Goal: Task Accomplishment & Management: Manage account settings

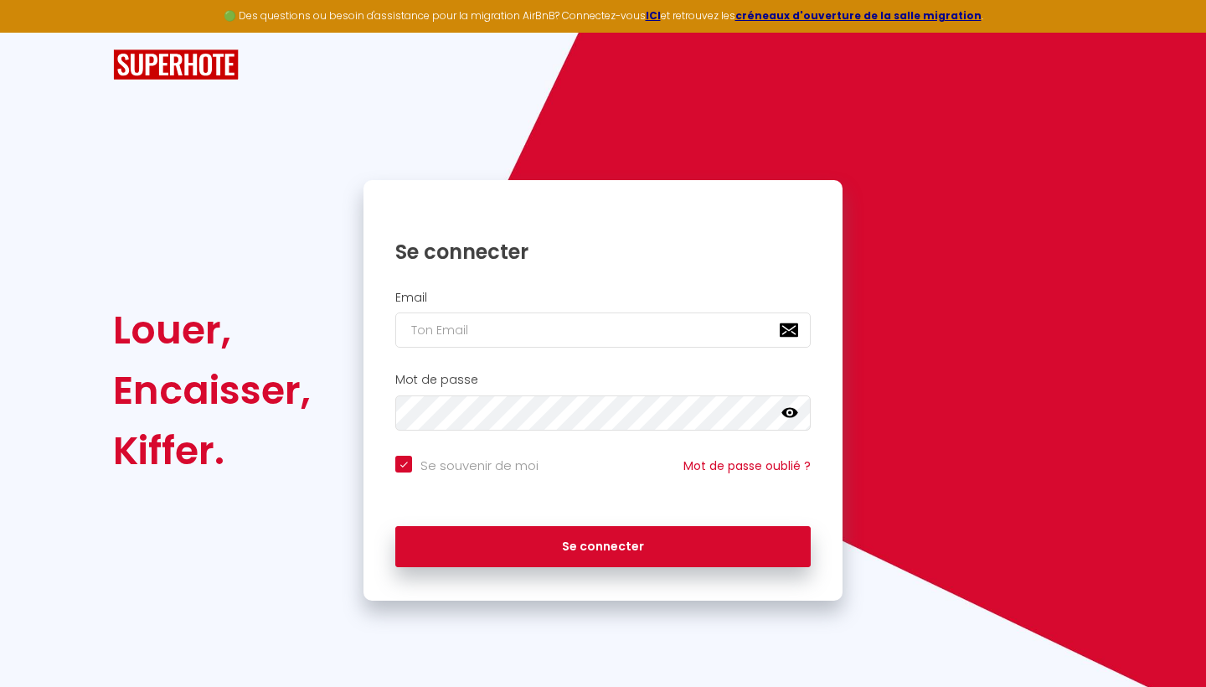
type input "a"
checkbox input "true"
type input "al"
checkbox input "true"
type input "all"
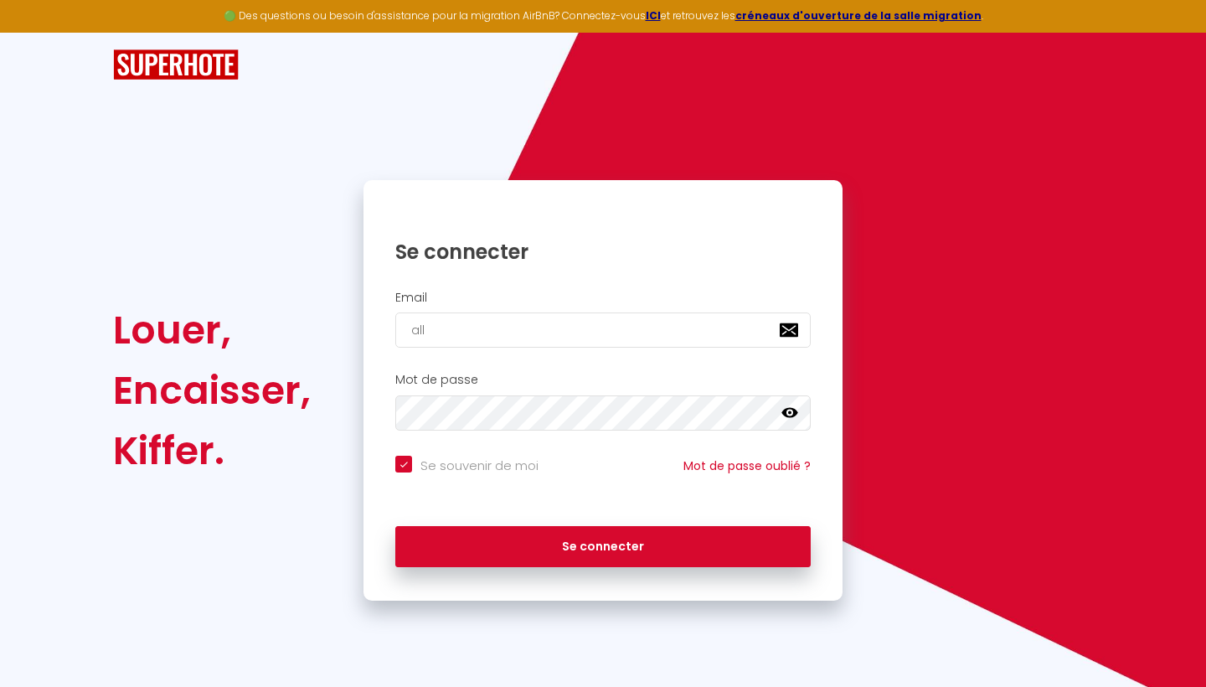
checkbox input "true"
type input "allp"
checkbox input "true"
type input "allpr"
checkbox input "true"
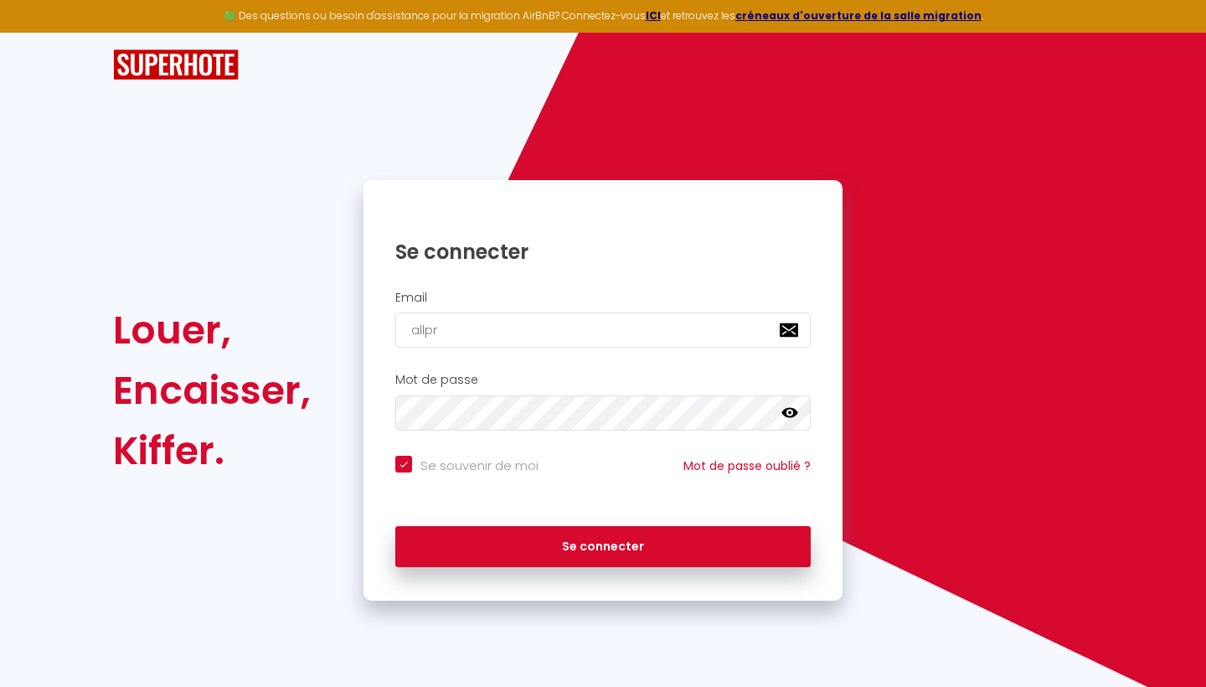
type input "allpro"
checkbox input "true"
type input "allprom"
checkbox input "true"
type input "allproma"
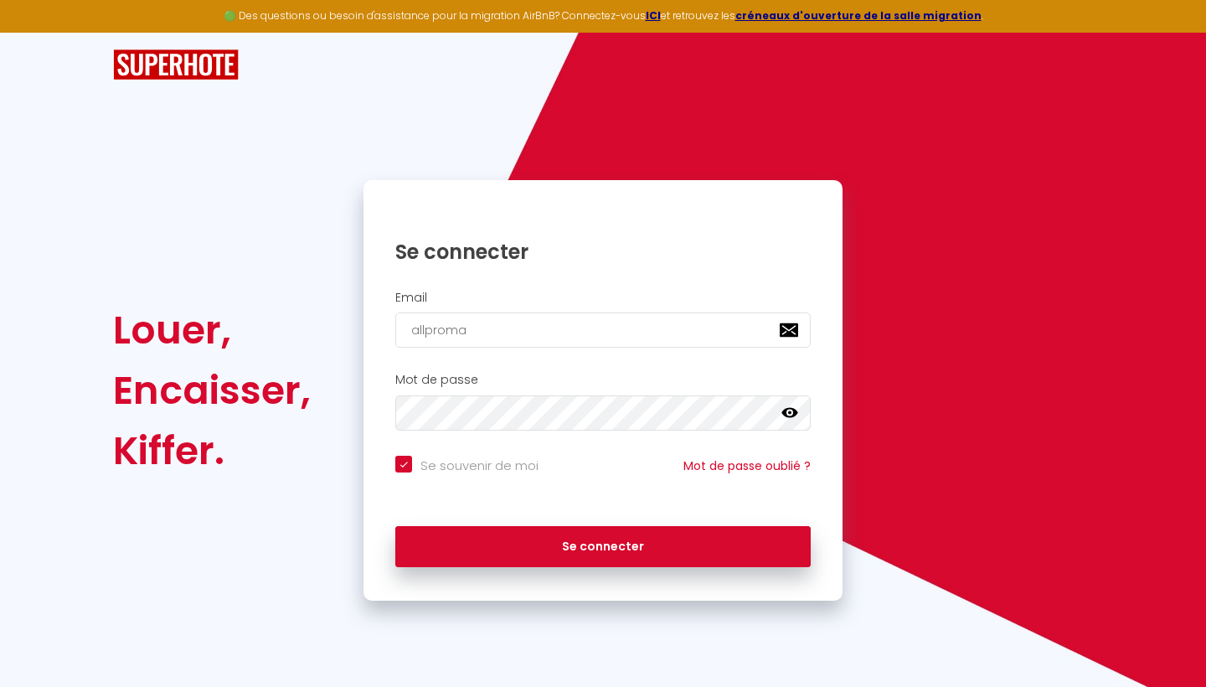
checkbox input "true"
type input "allpromar"
checkbox input "true"
type input "allpromarr"
checkbox input "true"
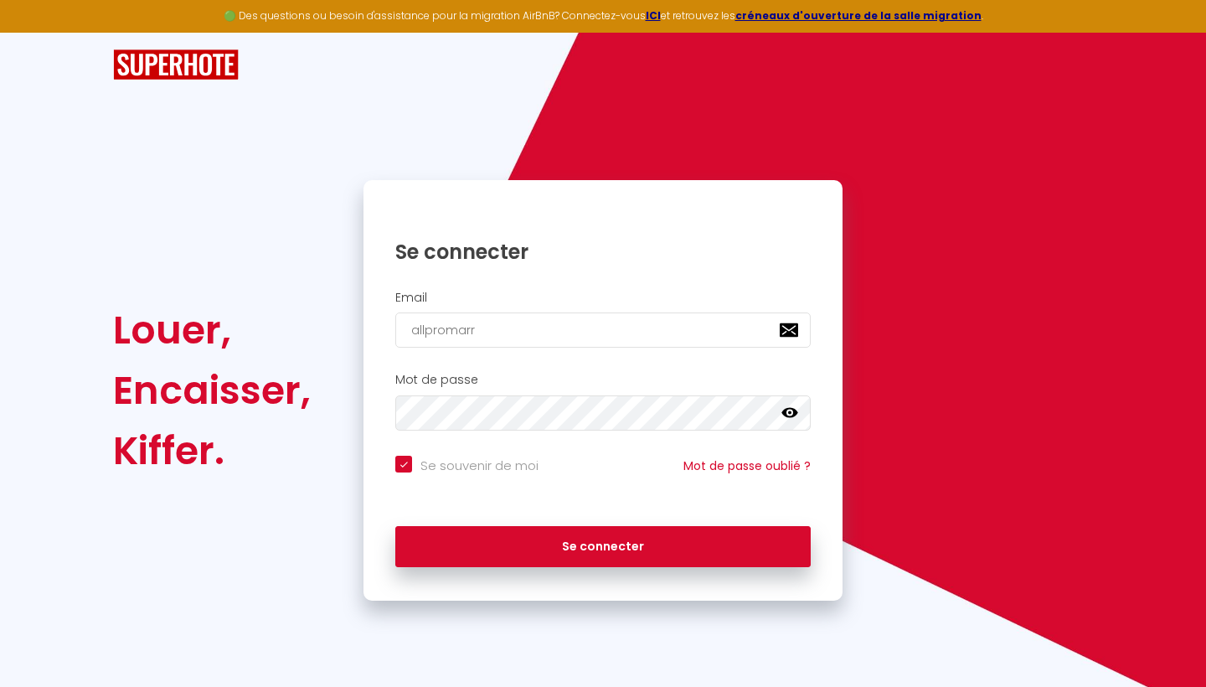
type input "allpromarra"
checkbox input "true"
type input "allpromarrak"
checkbox input "true"
type input "allpromarrake"
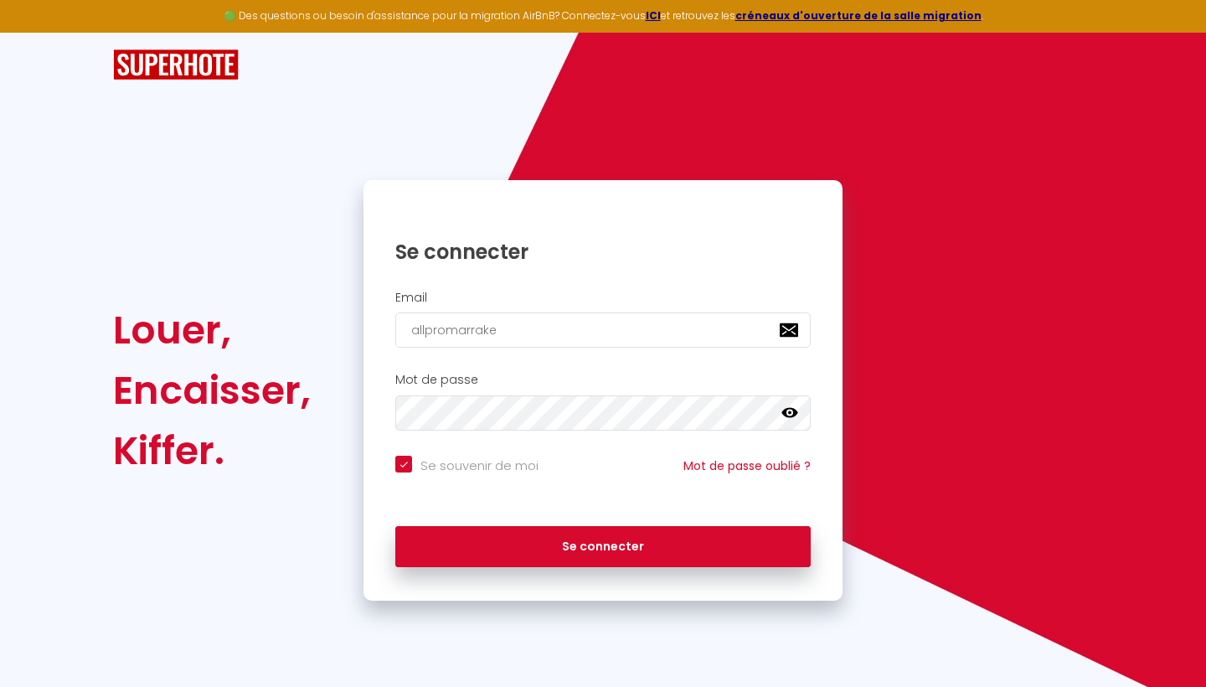
checkbox input "true"
type input "allpromarrakec"
checkbox input "true"
type input "allpromarrakeck"
checkbox input "true"
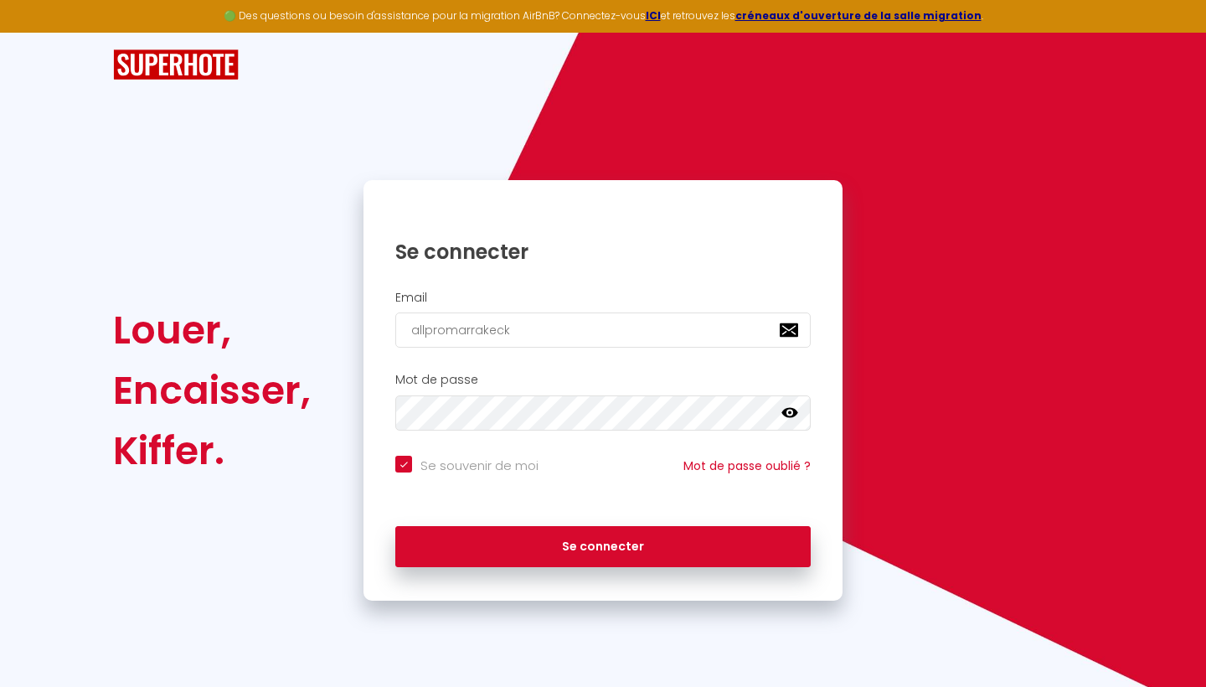
type input "allpromarrakeck@"
checkbox input "true"
type input "allpromarrakeck"
checkbox input "true"
type input "allpromarrakec"
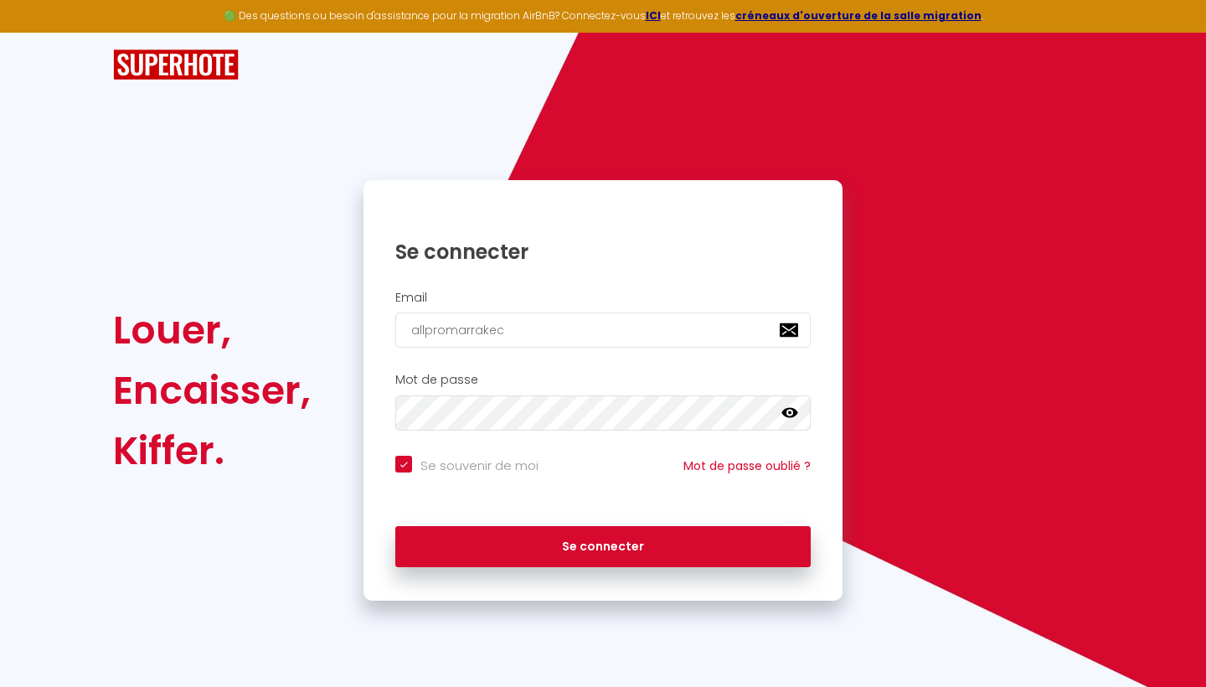
checkbox input "true"
type input "allpromarrakech"
checkbox input "true"
type input "allpromarrakech@"
checkbox input "true"
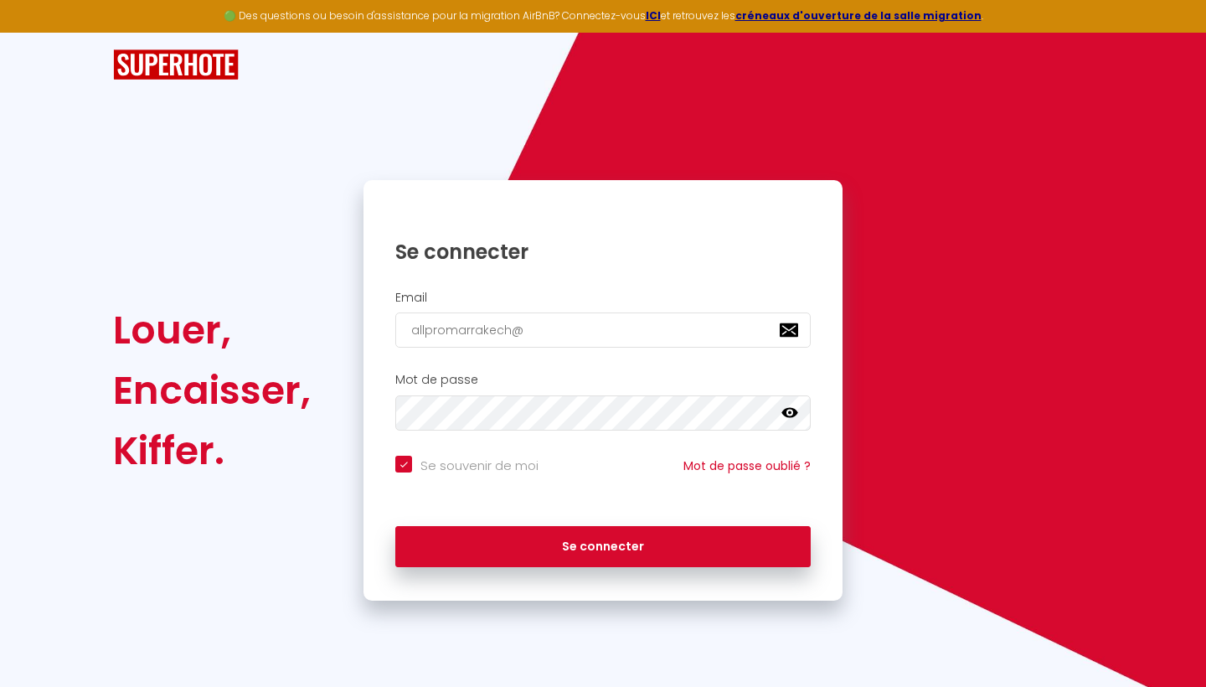
type input "allpromarrakech@g"
checkbox input "true"
type input "allpromarrakech@gm"
checkbox input "true"
type input "allpromarrakech@gma"
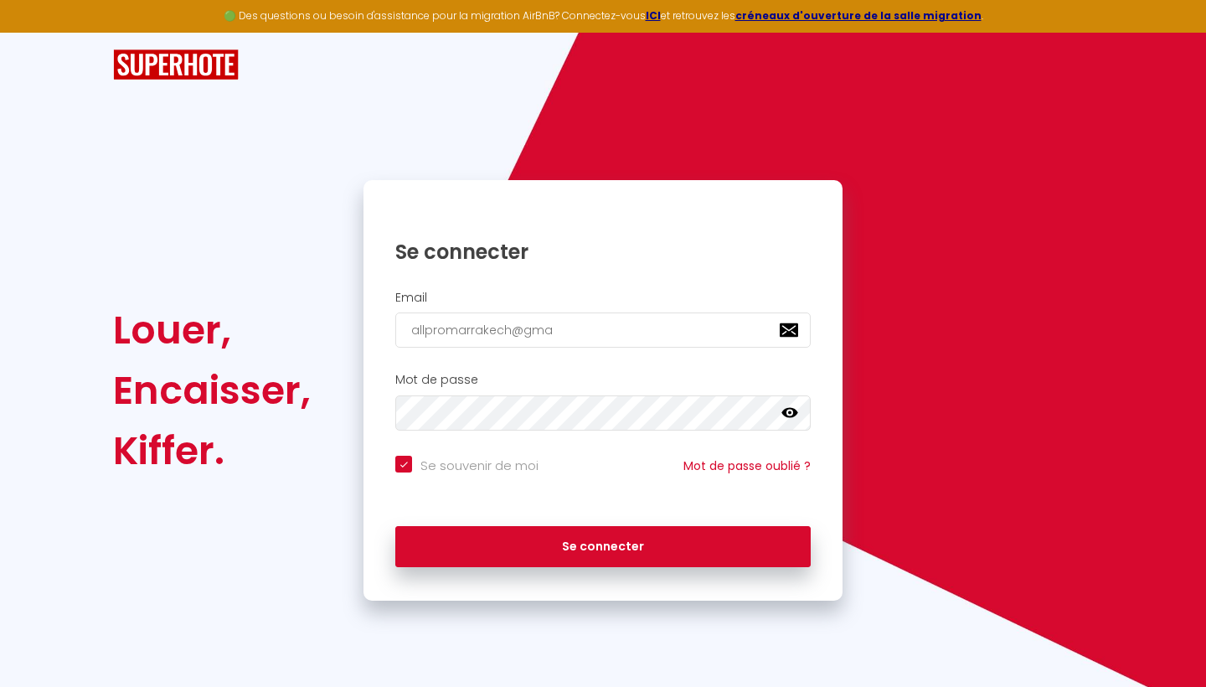
checkbox input "true"
type input "allpromarrakech@gmai"
checkbox input "true"
type input "[EMAIL_ADDRESS]"
checkbox input "true"
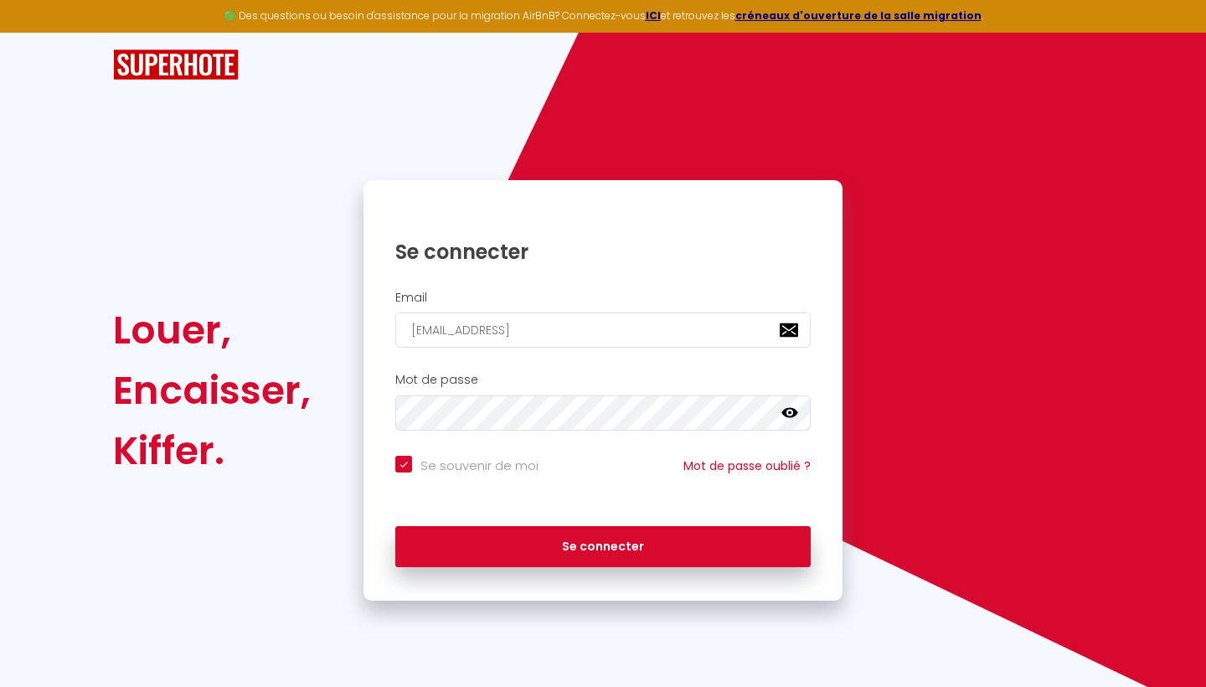
type input "[EMAIL_ADDRESS]."
checkbox input "true"
type input "allpromarrakech@gmail.c"
checkbox input "true"
type input "[EMAIL_ADDRESS][DOMAIN_NAME]"
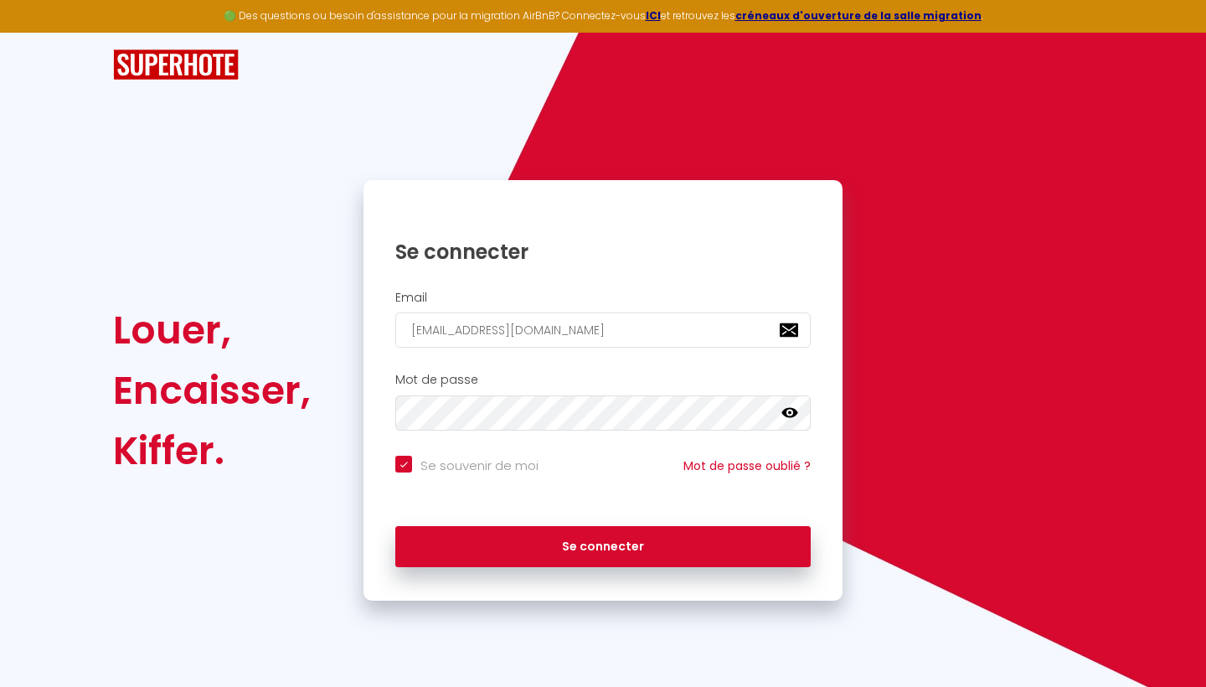
checkbox input "true"
type input "[EMAIL_ADDRESS][DOMAIN_NAME]"
checkbox input "true"
type input "[EMAIL_ADDRESS][DOMAIN_NAME]"
click at [793, 416] on icon at bounding box center [789, 412] width 17 height 17
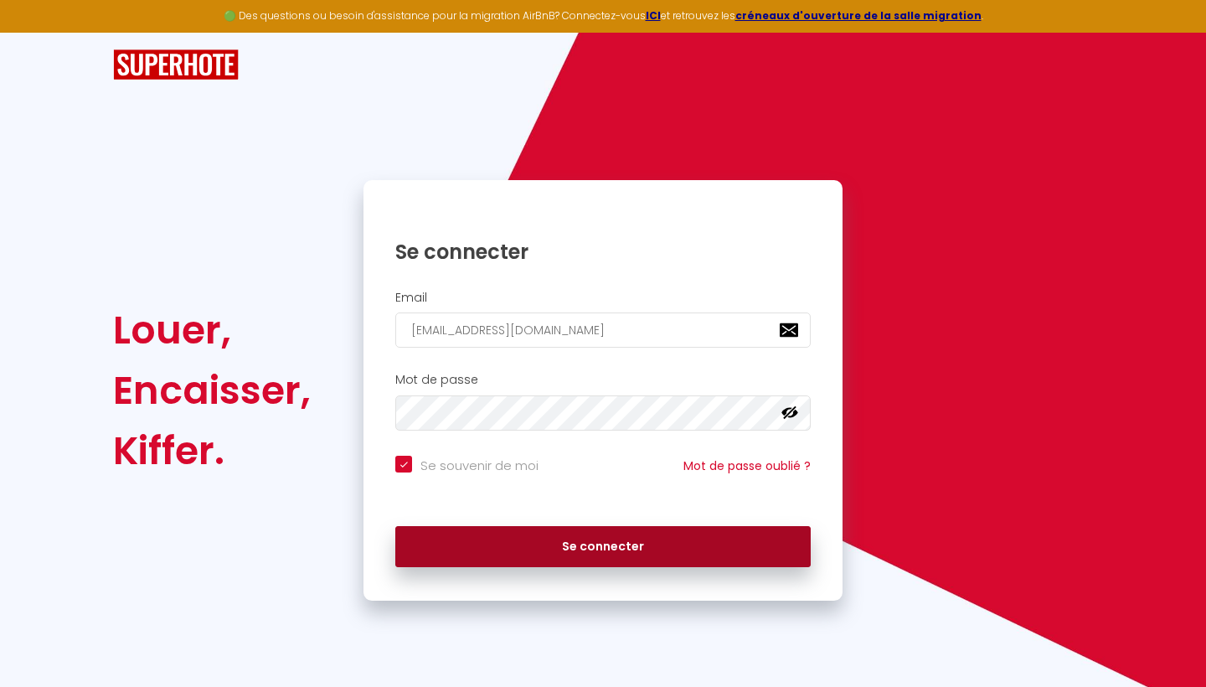
click at [620, 557] on button "Se connecter" at bounding box center [602, 547] width 415 height 42
checkbox input "true"
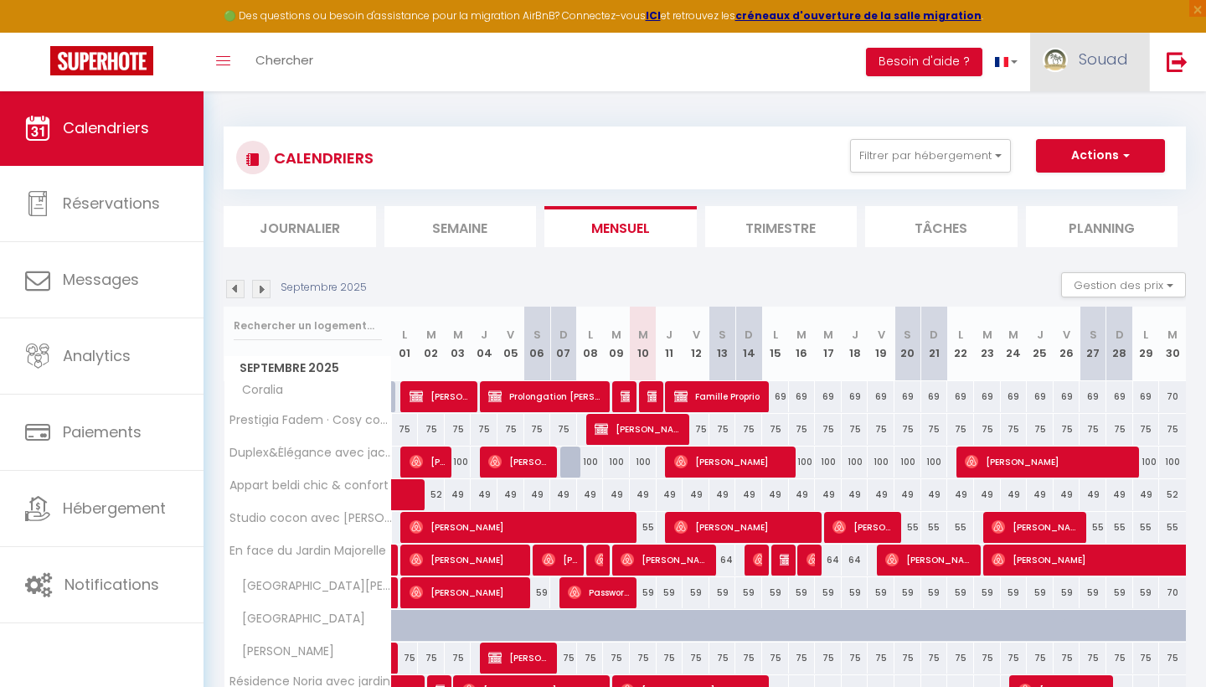
click at [1118, 57] on span "Souad" at bounding box center [1102, 59] width 49 height 21
click at [1091, 112] on link "Paramètres" at bounding box center [1082, 116] width 124 height 28
select select "146"
select select "28"
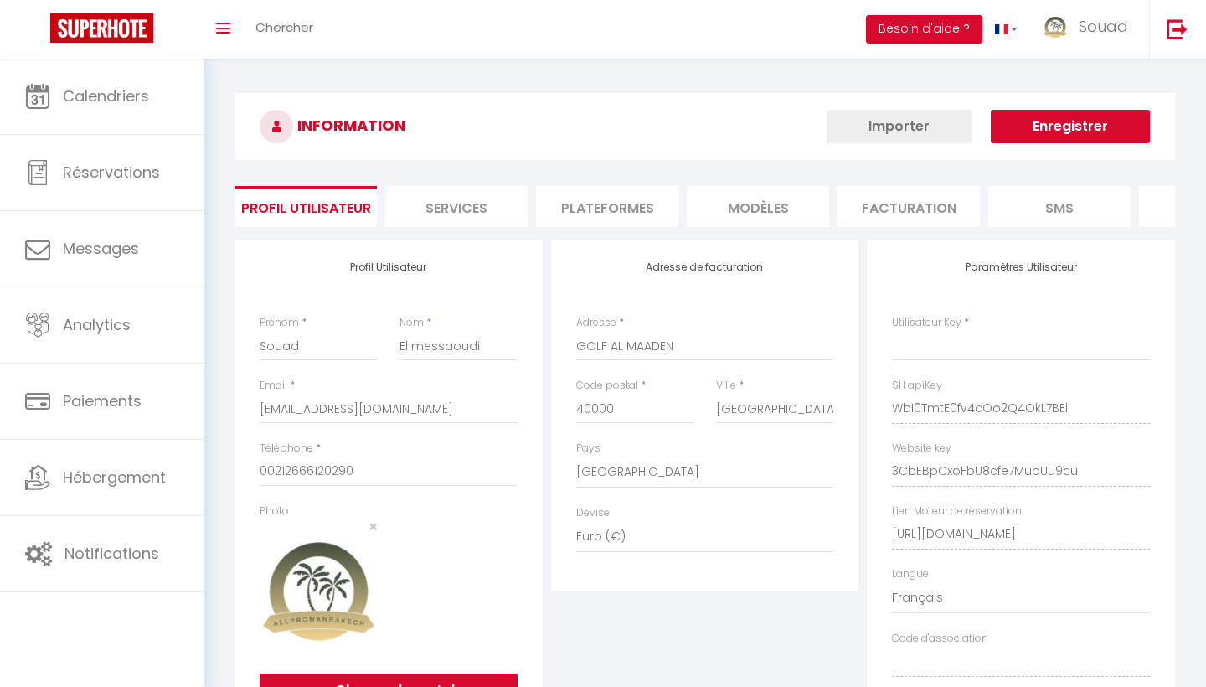
select select "fr"
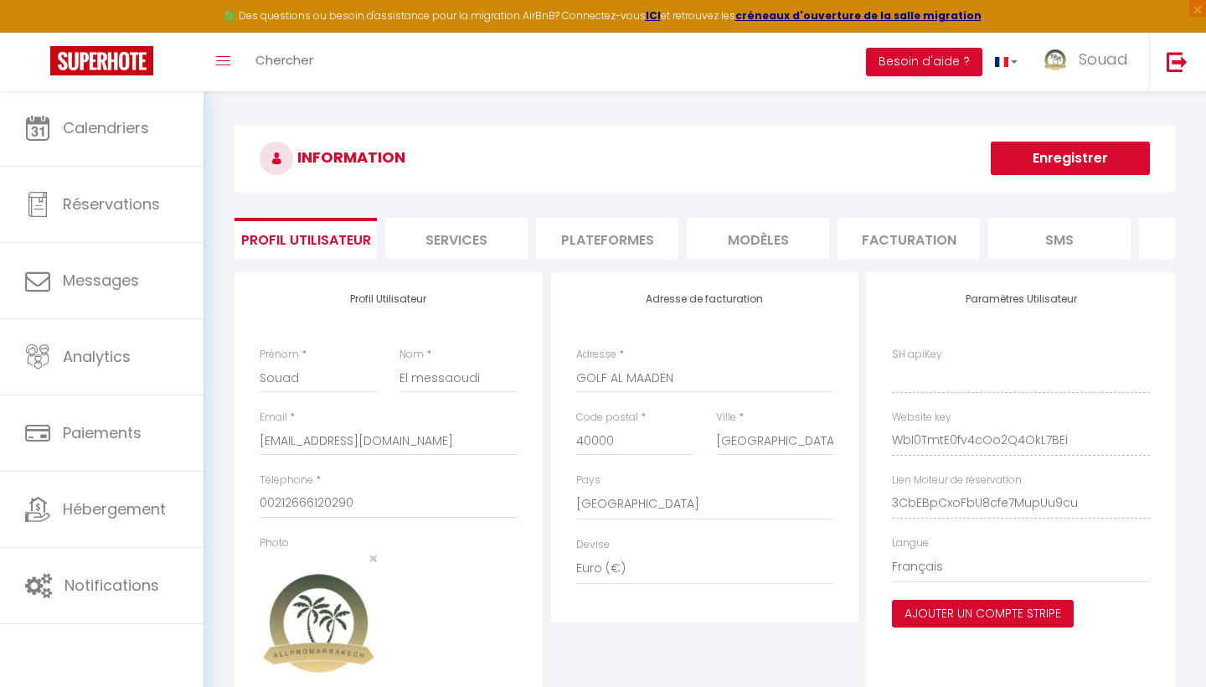
type input "WbI0TmtE0fv4cOo2Q4OkL7BEi"
type input "3CbEBpCxoFbU8cfe7MupUu9cu"
type input "[URL][DOMAIN_NAME]"
click at [630, 232] on li "Plateformes" at bounding box center [607, 238] width 142 height 41
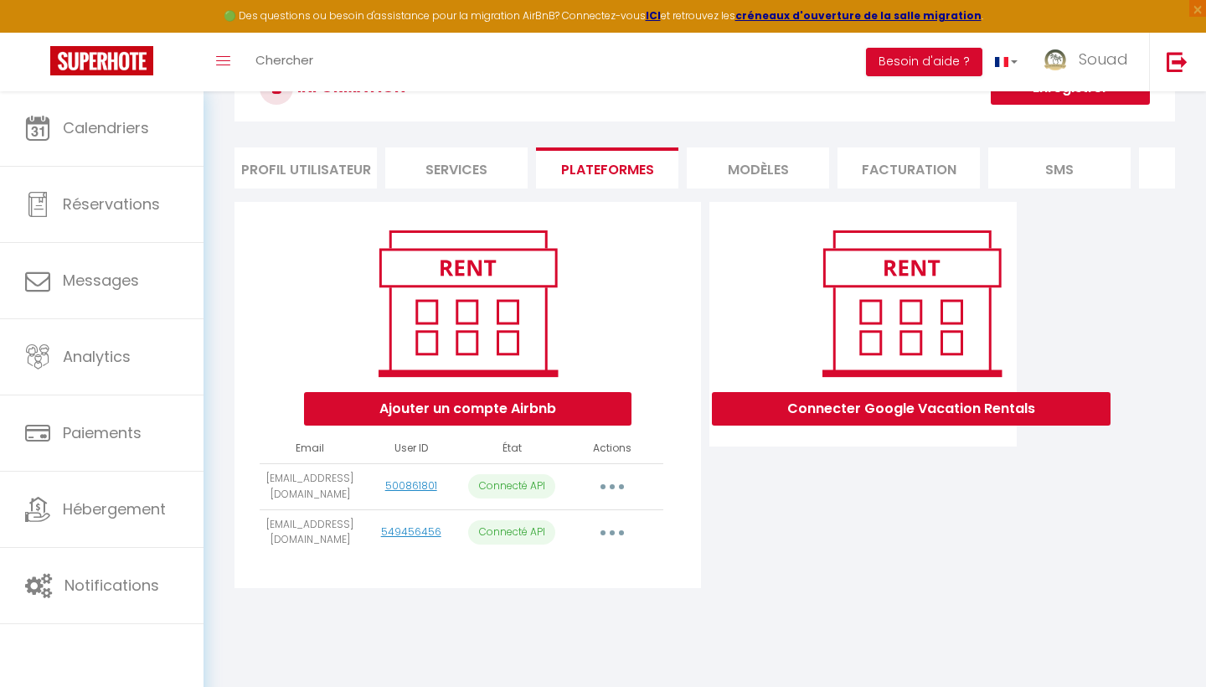
scroll to position [80, 0]
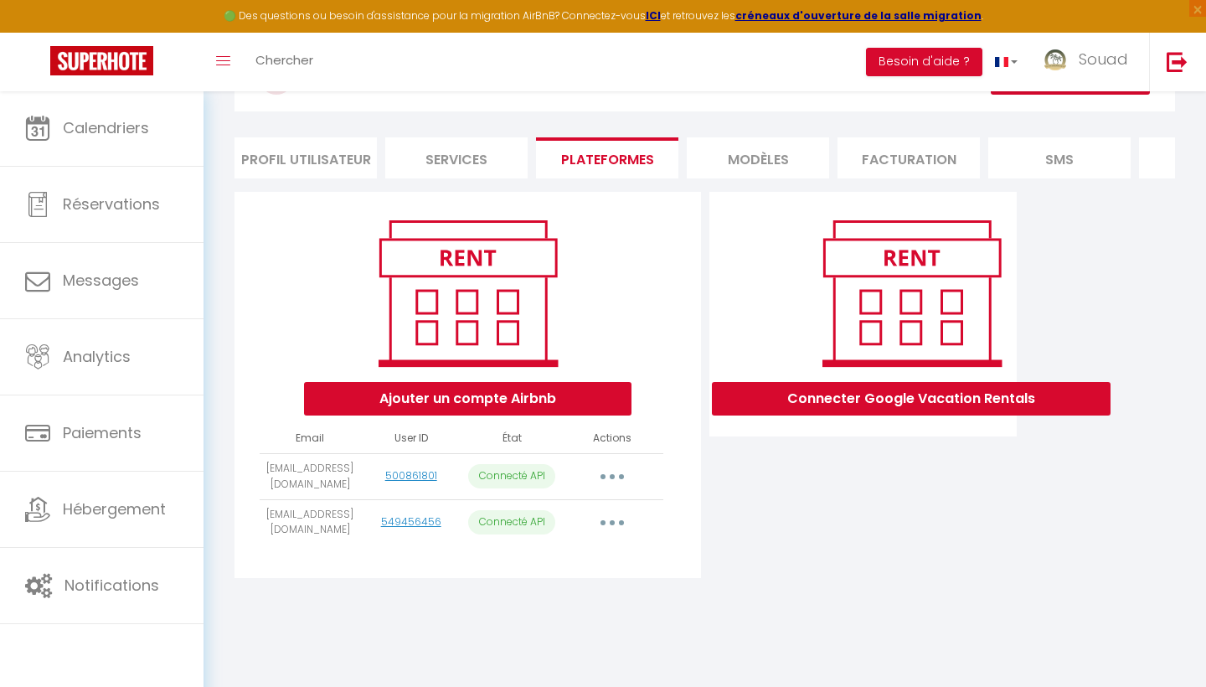
click at [544, 474] on p "Connecté API" at bounding box center [511, 476] width 87 height 24
click at [532, 584] on div "Ajouter un compte Airbnb Email User ID État Actions [EMAIL_ADDRESS][DOMAIN_NAME…" at bounding box center [704, 390] width 949 height 396
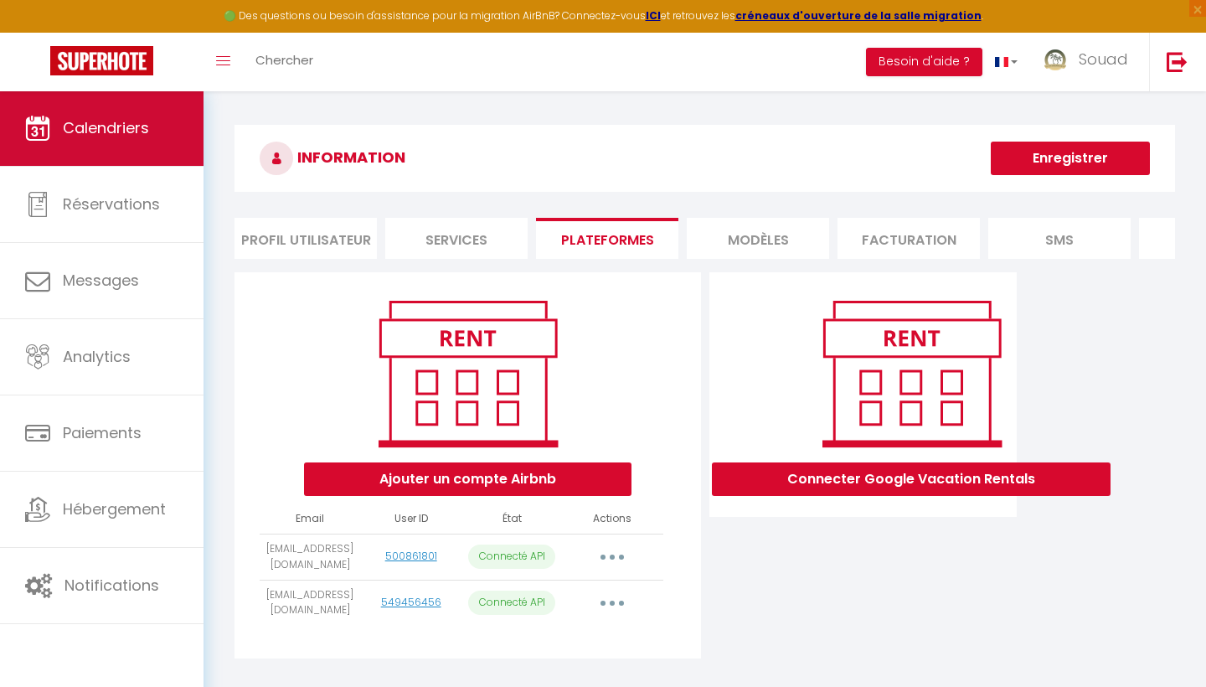
scroll to position [0, 0]
